Goal: Task Accomplishment & Management: Use online tool/utility

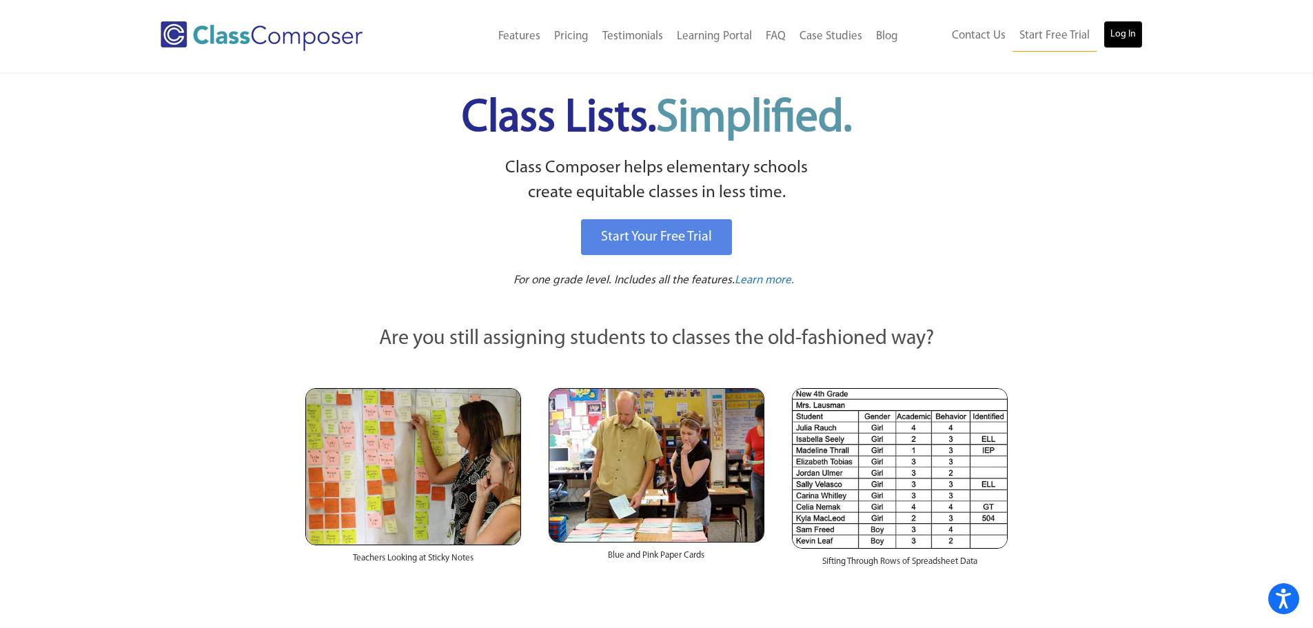
click at [1121, 41] on link "Log In" at bounding box center [1123, 35] width 39 height 28
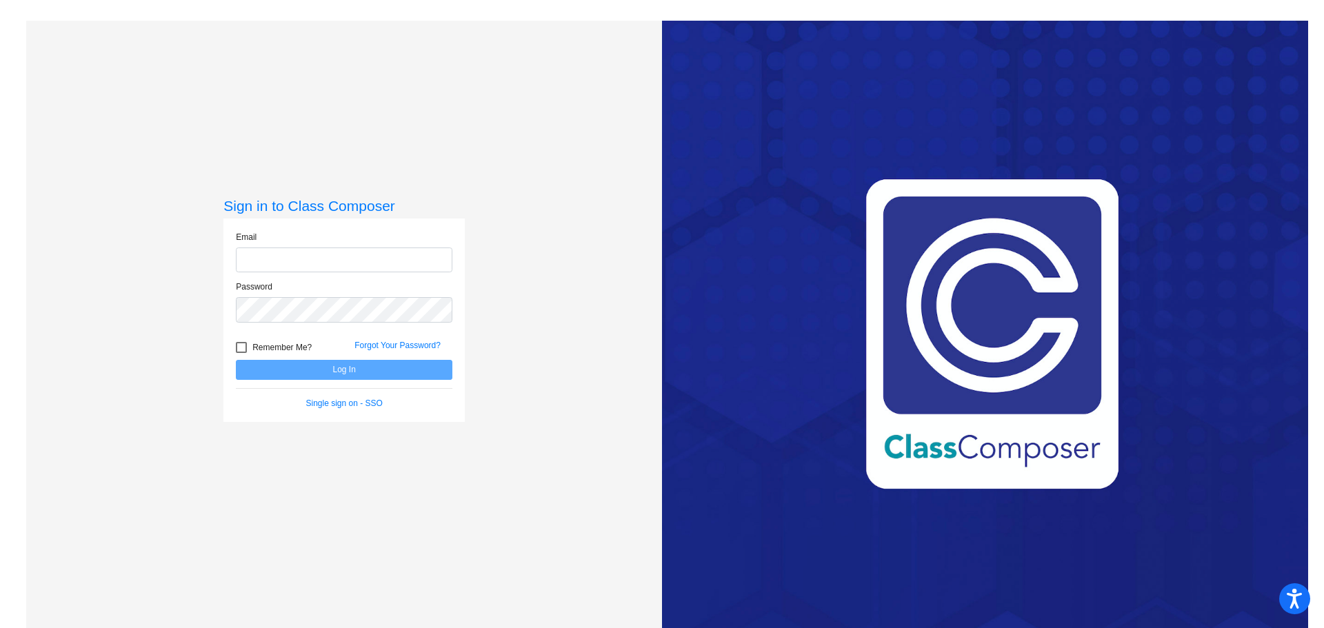
type input "jcross@potsdam.k12.ny.us"
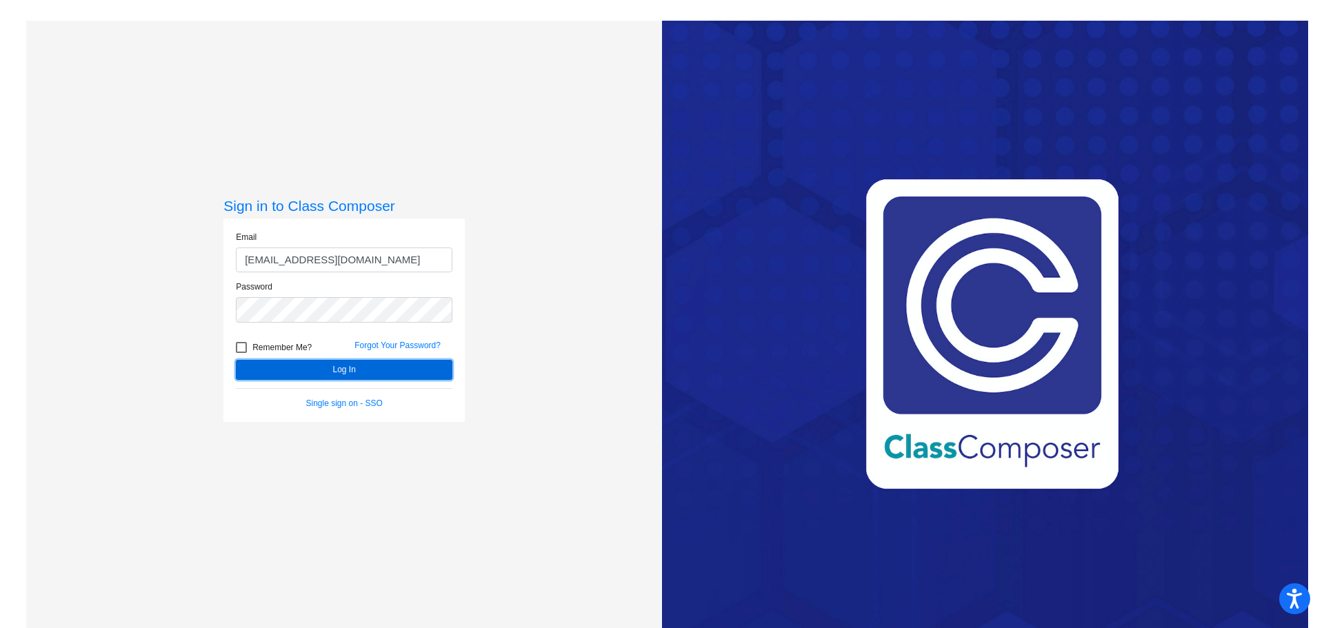
click at [397, 367] on button "Log In" at bounding box center [344, 370] width 216 height 20
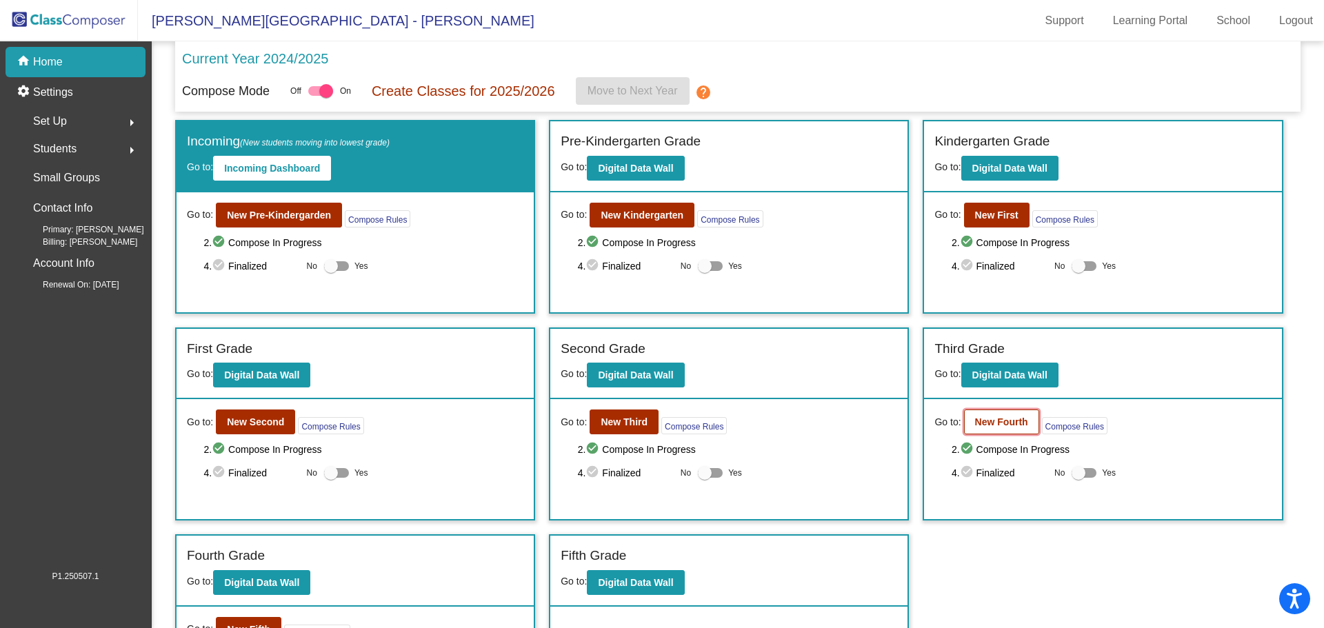
click at [997, 425] on b "New Fourth" at bounding box center [1001, 421] width 53 height 11
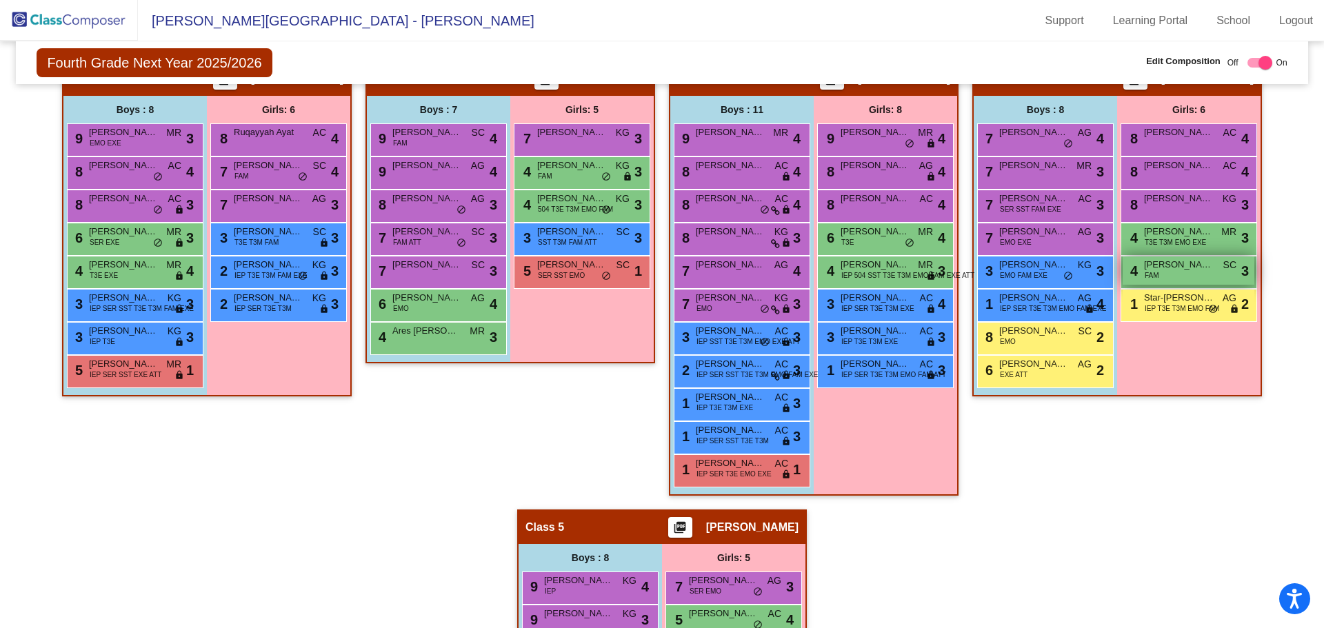
scroll to position [575, 0]
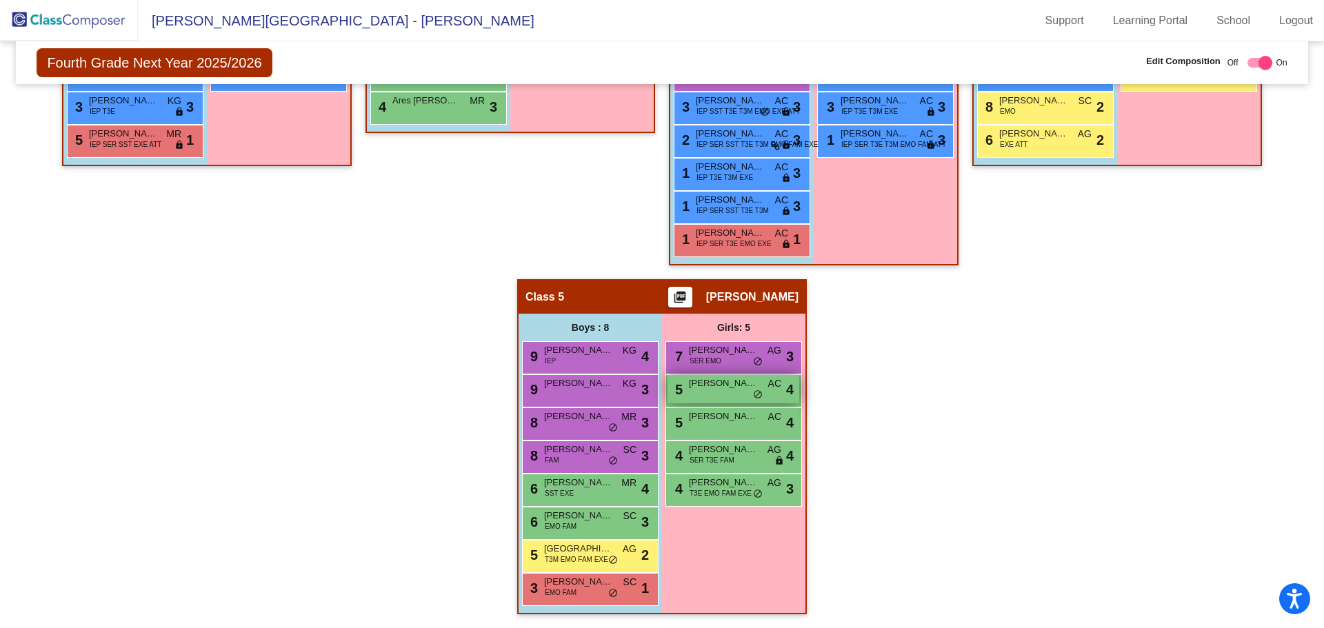
click at [702, 394] on div "5 Rhyan Blevins AC lock do_not_disturb_alt 4" at bounding box center [733, 389] width 132 height 28
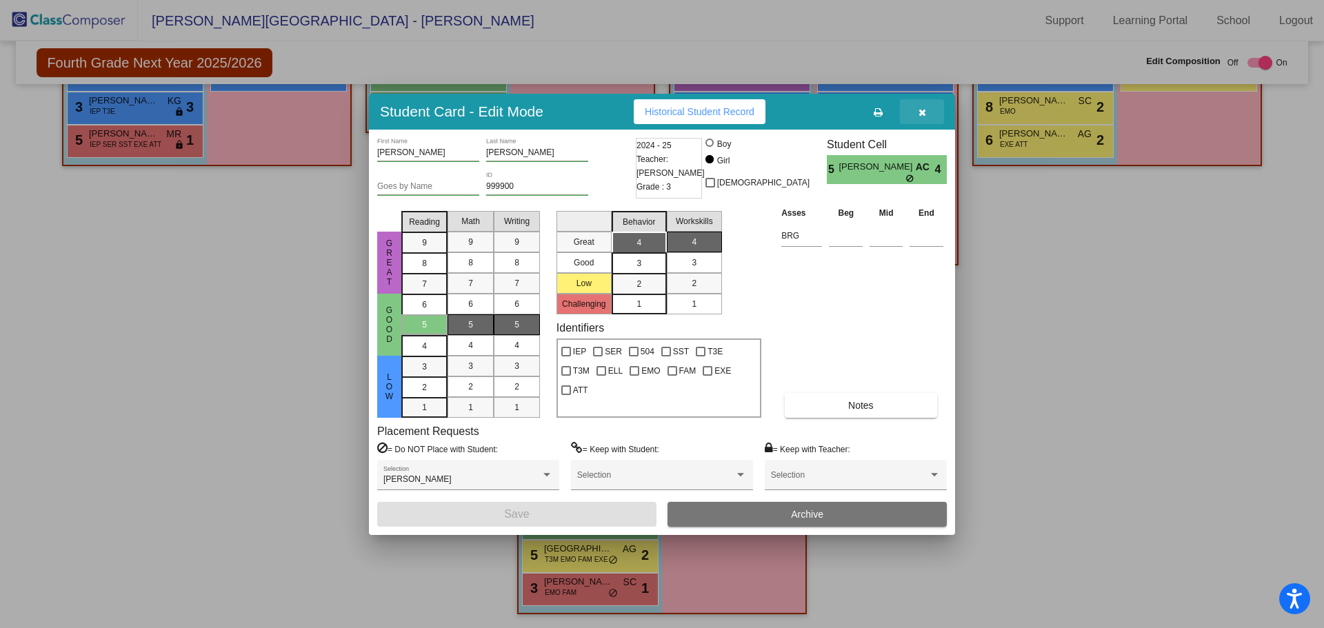
click at [918, 110] on icon "button" at bounding box center [922, 113] width 8 height 10
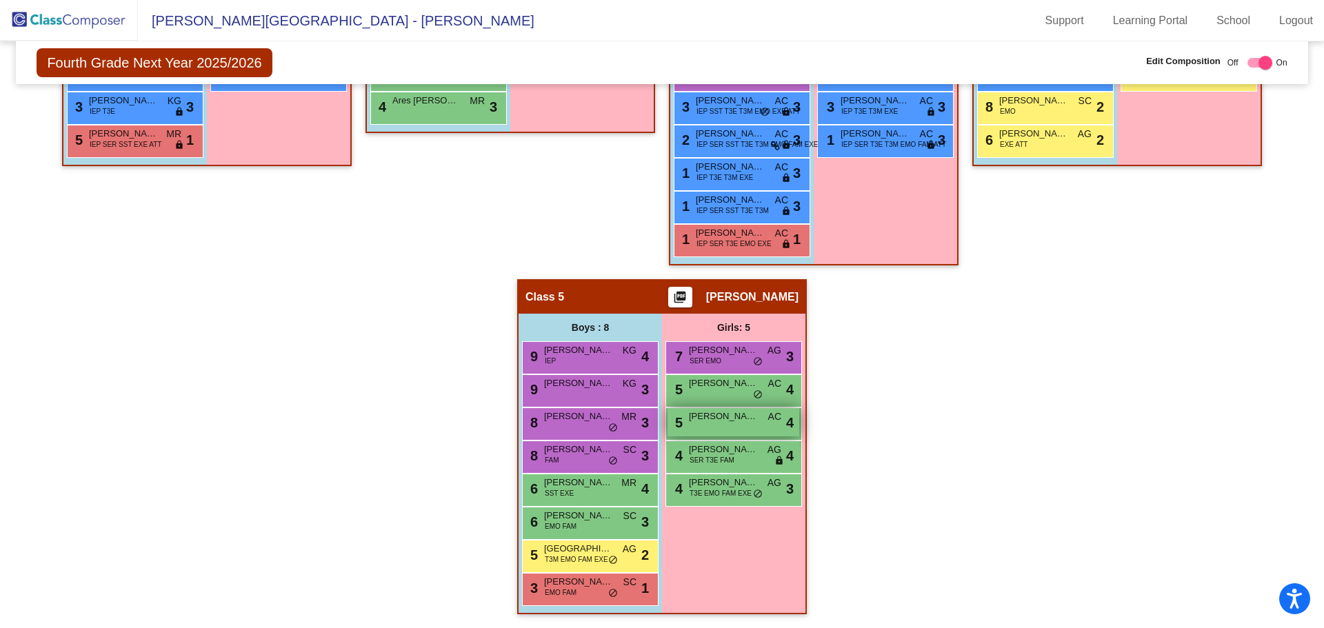
click at [720, 421] on span "Marguerite Keleher" at bounding box center [723, 416] width 69 height 14
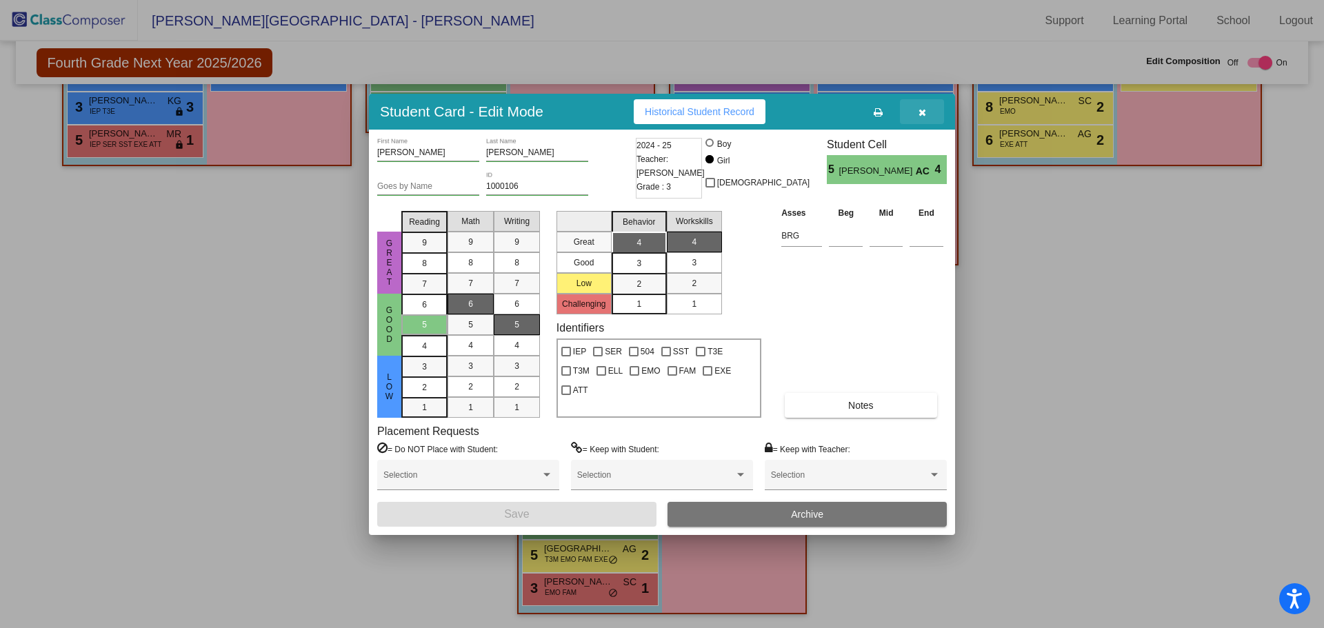
click at [920, 114] on icon "button" at bounding box center [922, 113] width 8 height 10
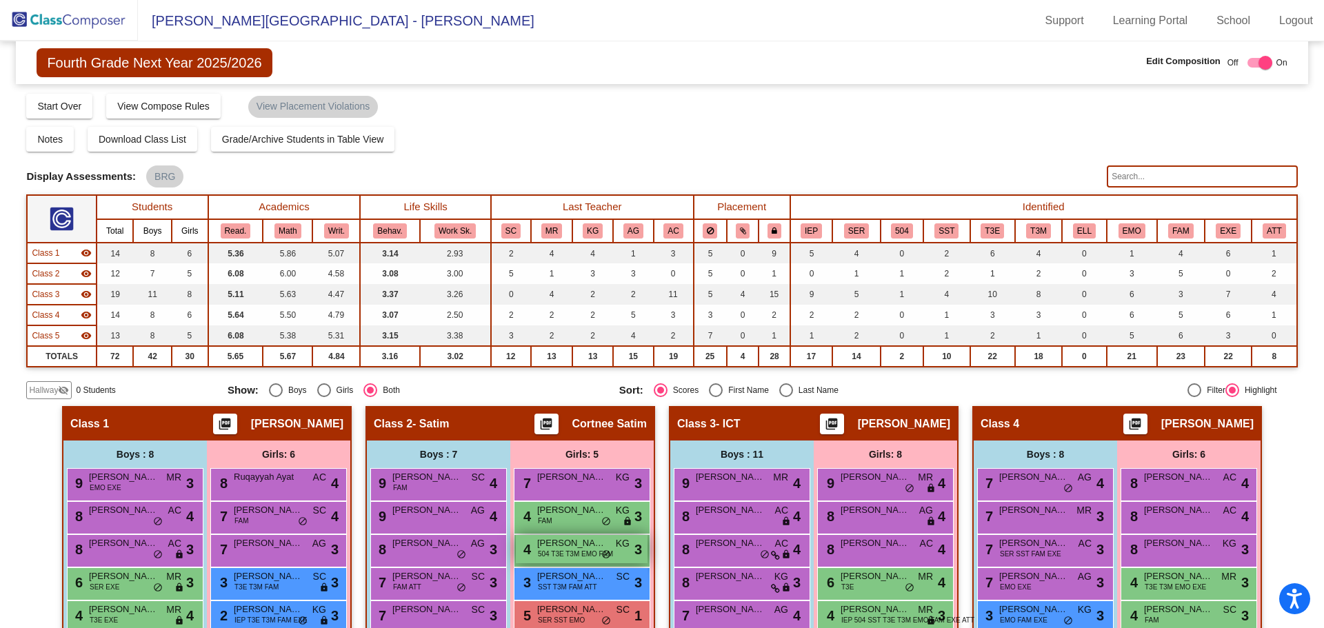
scroll to position [345, 0]
